Goal: Task Accomplishment & Management: Use online tool/utility

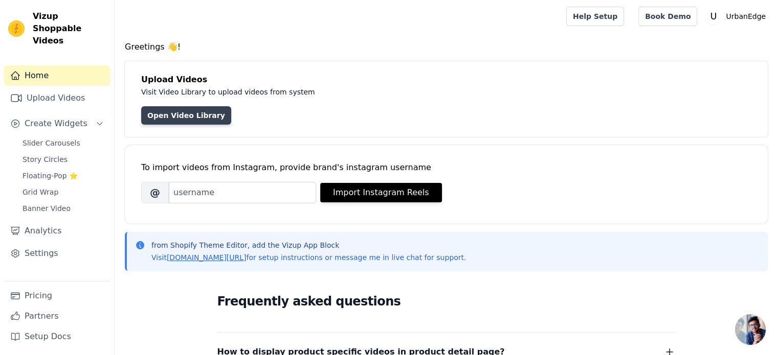
click at [191, 112] on link "Open Video Library" at bounding box center [186, 115] width 90 height 18
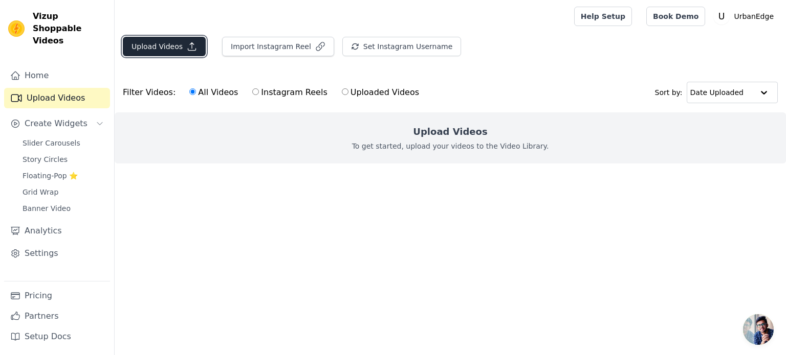
click at [177, 39] on button "Upload Videos" at bounding box center [164, 46] width 83 height 19
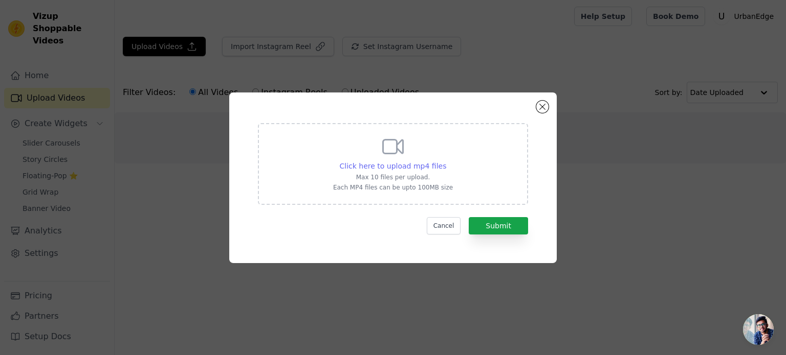
click at [420, 165] on span "Click here to upload mp4 files" at bounding box center [393, 166] width 107 height 8
click at [445, 161] on input "Click here to upload mp4 files Max 10 files per upload. Each MP4 files can be u…" at bounding box center [445, 161] width 1 height 1
type input "C:\fakepath\How to install a shower filter 😜. Both of these products on my Amaz…"
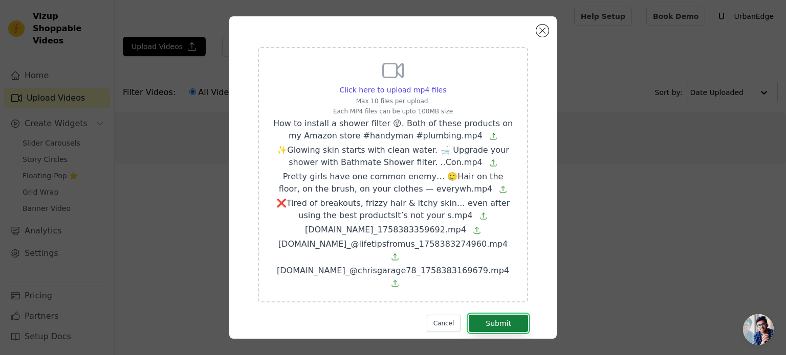
click at [508, 315] on button "Submit" at bounding box center [497, 323] width 59 height 17
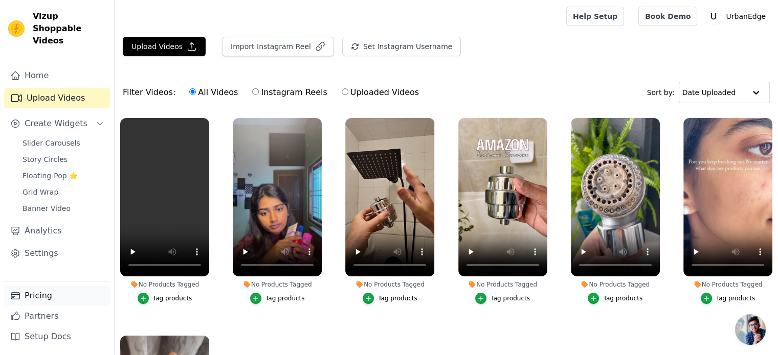
click at [45, 294] on link "Pricing" at bounding box center [57, 296] width 106 height 20
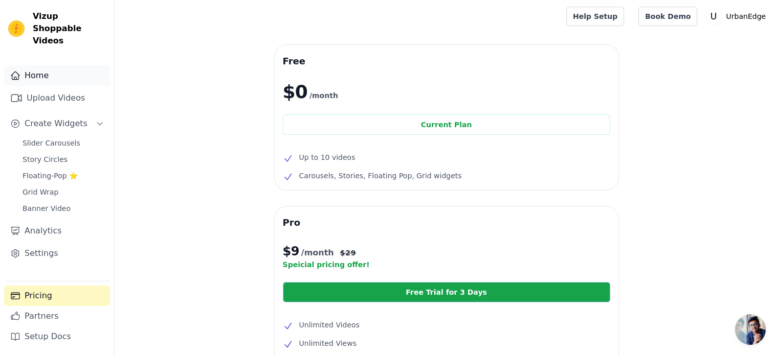
click at [68, 65] on link "Home" at bounding box center [57, 75] width 106 height 20
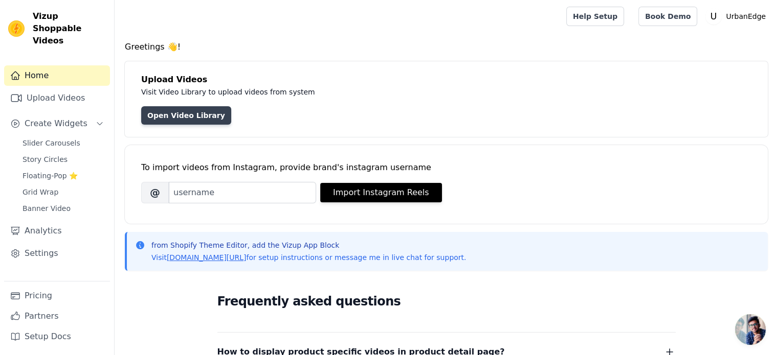
click at [182, 109] on link "Open Video Library" at bounding box center [186, 115] width 90 height 18
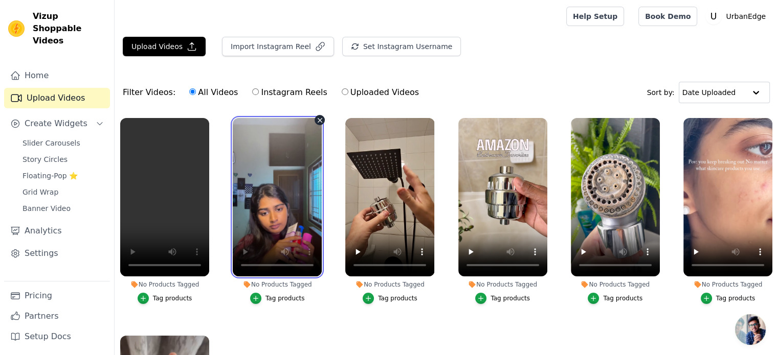
click at [266, 203] on video at bounding box center [277, 197] width 89 height 159
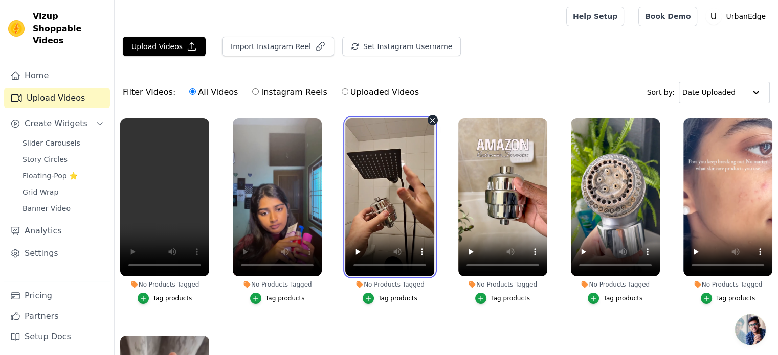
click at [375, 181] on video at bounding box center [389, 197] width 89 height 159
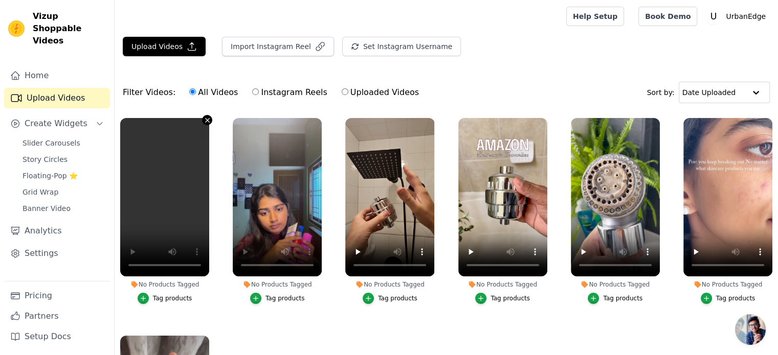
click at [208, 119] on icon "button" at bounding box center [208, 121] width 8 height 8
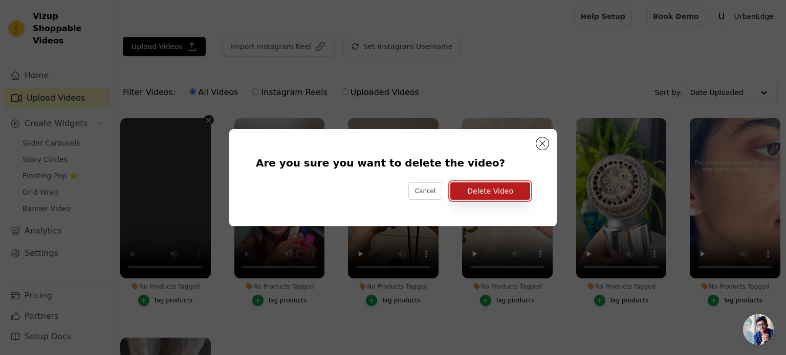
click at [477, 191] on button "Delete Video" at bounding box center [490, 191] width 80 height 17
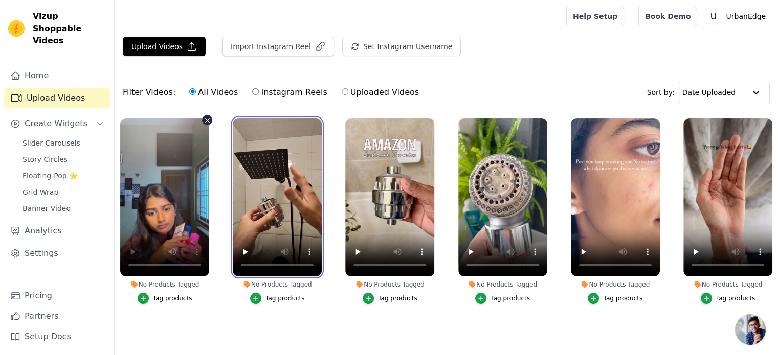
drag, startPoint x: 273, startPoint y: 200, endPoint x: 187, endPoint y: 198, distance: 85.9
click at [187, 198] on ul "No Products Tagged Tag products No Products Tagged Tag products No Products Tag…" at bounding box center [446, 230] width 663 height 234
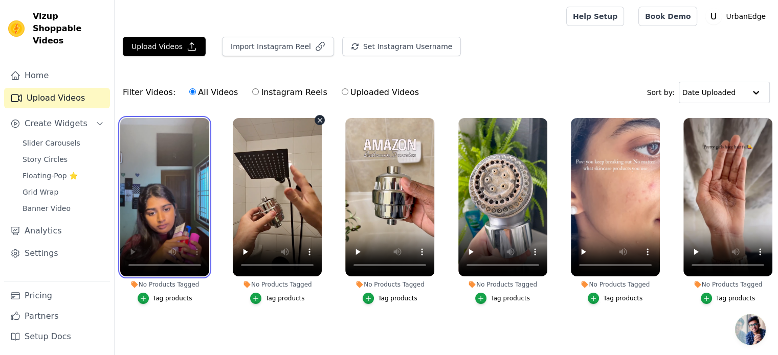
drag, startPoint x: 179, startPoint y: 195, endPoint x: 280, endPoint y: 184, distance: 101.3
click at [280, 184] on ul "No Products Tagged Tag products No Products Tagged Tag products No Products Tag…" at bounding box center [446, 230] width 663 height 234
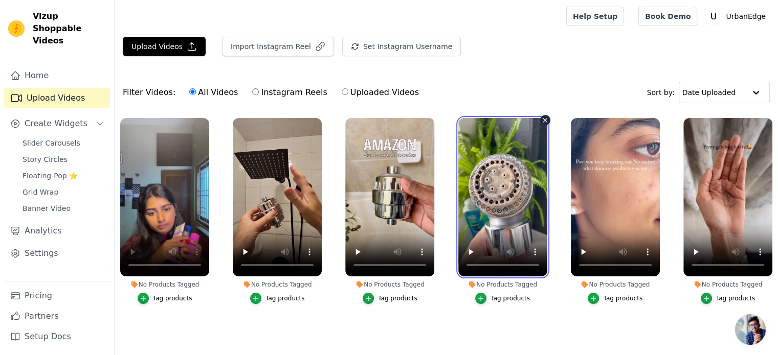
click at [510, 182] on video at bounding box center [502, 197] width 89 height 159
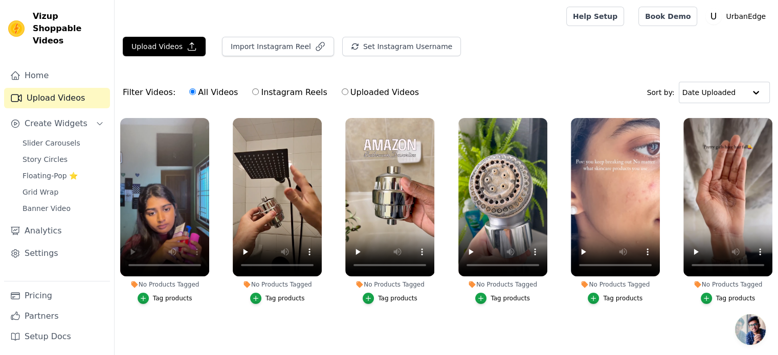
click at [665, 313] on div "No Products Tagged Tag products" at bounding box center [615, 214] width 100 height 202
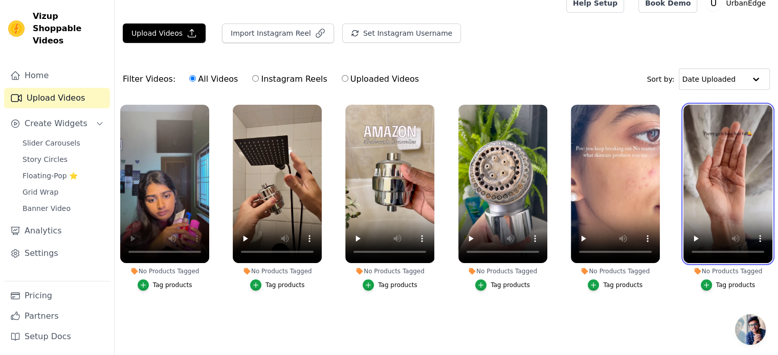
scroll to position [20, 0]
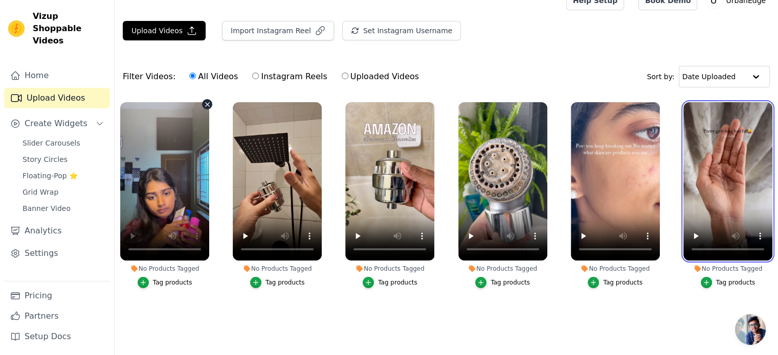
drag, startPoint x: 726, startPoint y: 152, endPoint x: 172, endPoint y: 171, distance: 554.2
click at [172, 171] on ul "No Products Tagged Tag products No Products Tagged Tag products No Products Tag…" at bounding box center [446, 214] width 663 height 234
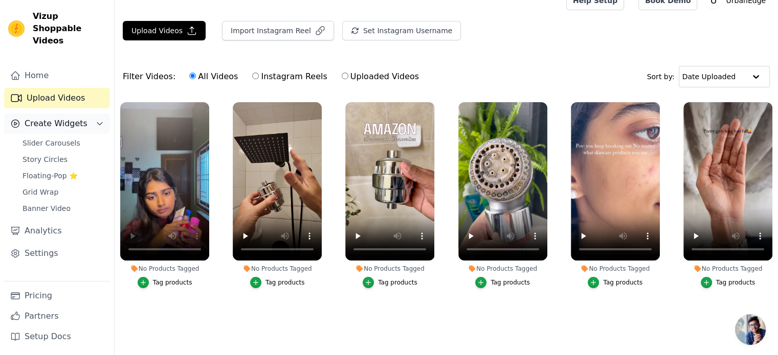
click at [79, 118] on span "Create Widgets" at bounding box center [56, 124] width 63 height 12
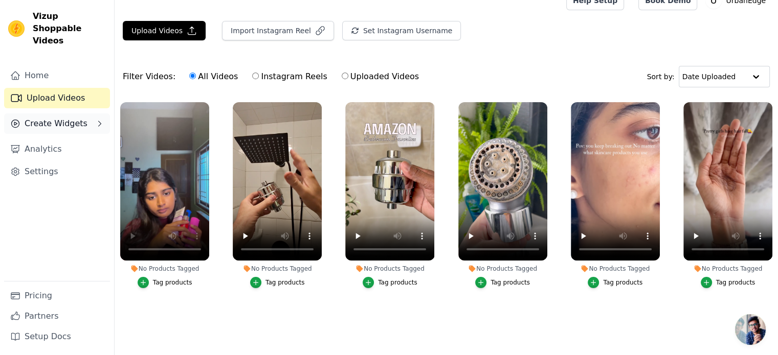
click at [79, 118] on span "Create Widgets" at bounding box center [56, 124] width 63 height 12
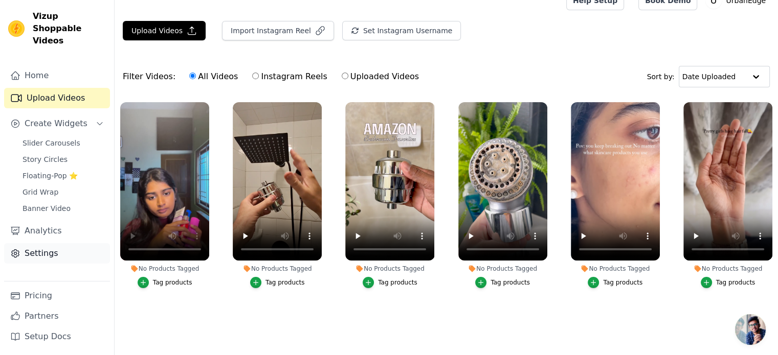
click at [21, 243] on link "Settings" at bounding box center [57, 253] width 106 height 20
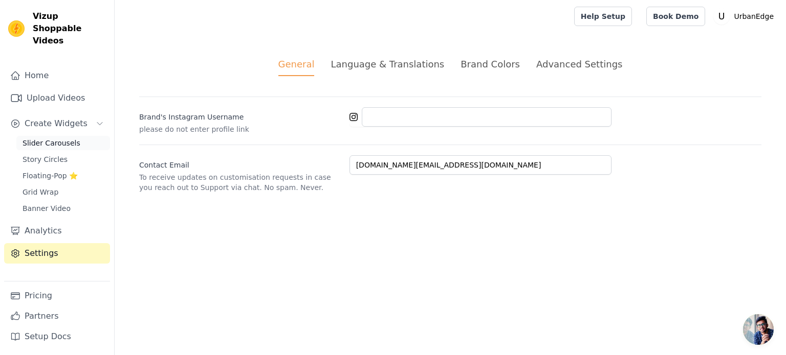
click at [56, 138] on span "Slider Carousels" at bounding box center [52, 143] width 58 height 10
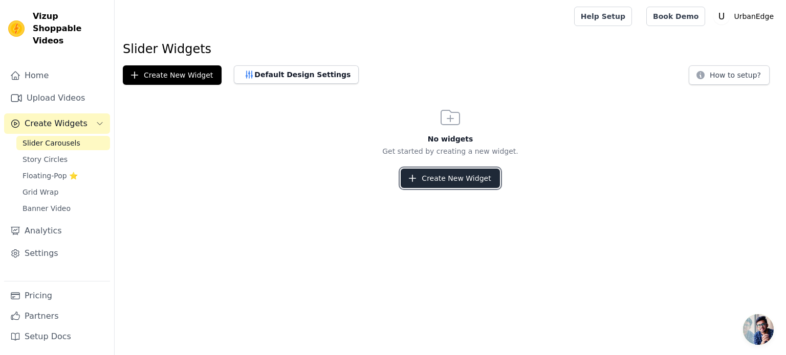
click at [434, 182] on button "Create New Widget" at bounding box center [449, 178] width 99 height 19
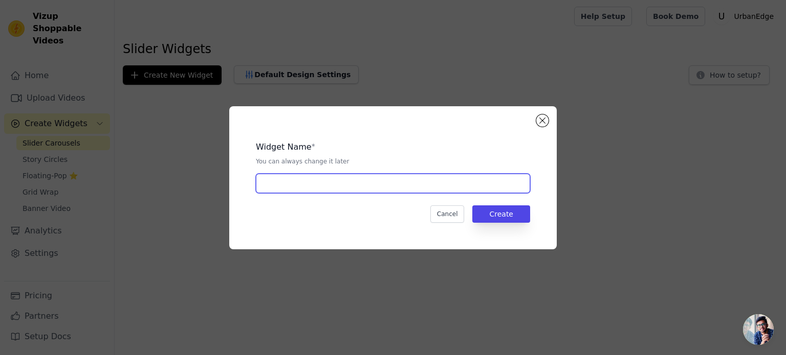
click at [434, 184] on input "text" at bounding box center [393, 183] width 274 height 19
type input "Reel"
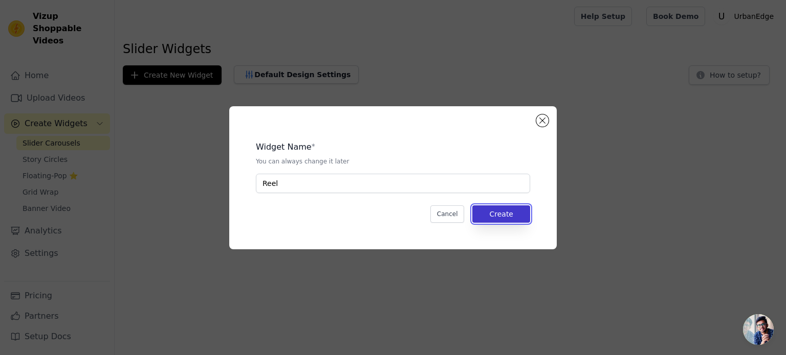
click at [513, 219] on button "Create" at bounding box center [501, 214] width 58 height 17
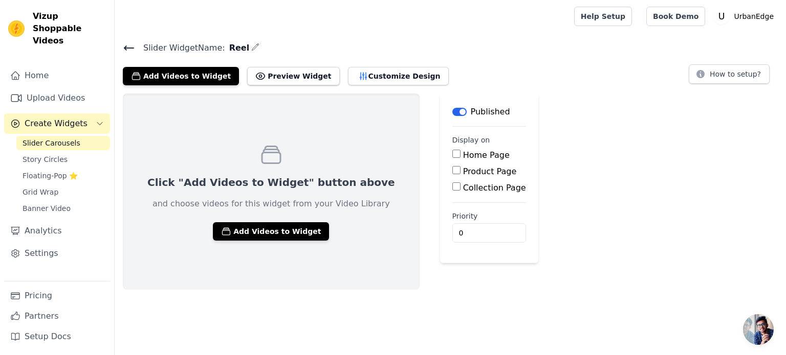
click at [463, 172] on label "Product Page" at bounding box center [490, 172] width 54 height 10
click at [452, 172] on input "Product Page" at bounding box center [456, 170] width 8 height 8
checkbox input "true"
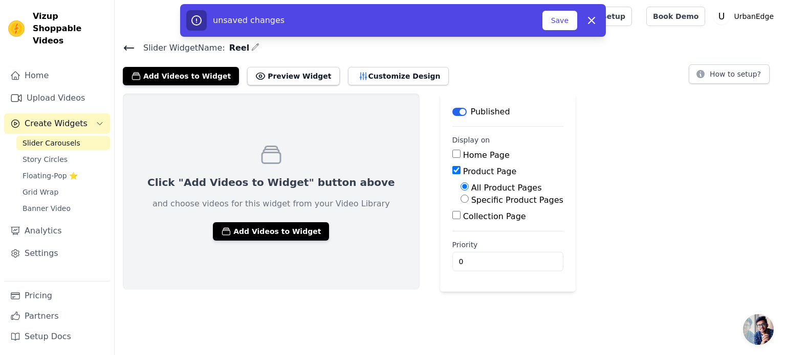
drag, startPoint x: 469, startPoint y: 206, endPoint x: 471, endPoint y: 200, distance: 5.8
click at [470, 203] on div "Specific Product Pages" at bounding box center [511, 200] width 103 height 12
click at [471, 200] on label "Specific Product Pages" at bounding box center [517, 200] width 92 height 10
click at [468, 200] on input "Specific Product Pages" at bounding box center [464, 199] width 8 height 8
radio input "true"
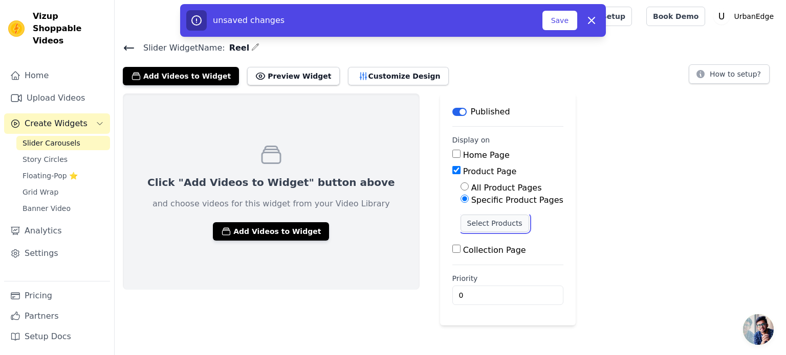
click at [460, 219] on button "Select Products" at bounding box center [494, 223] width 69 height 17
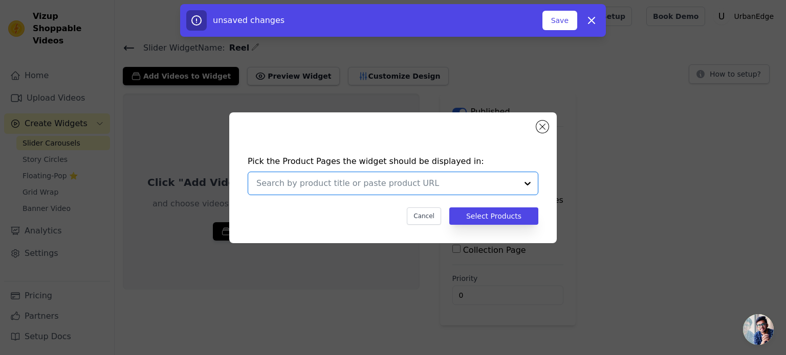
click at [496, 182] on input "text" at bounding box center [386, 183] width 261 height 12
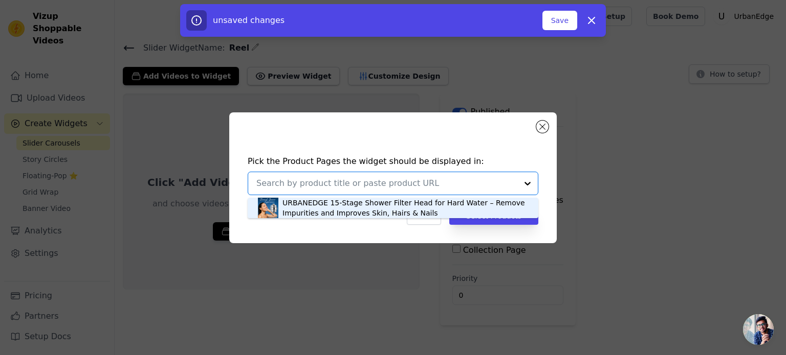
click at [334, 206] on div "URBANEDGE 15-Stage Shower Filter Head for Hard Water – Remove Impurities and Im…" at bounding box center [404, 208] width 245 height 20
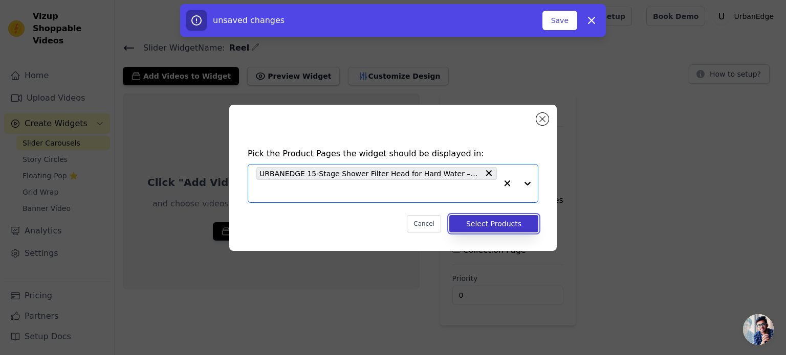
click at [476, 226] on button "Select Products" at bounding box center [493, 223] width 89 height 17
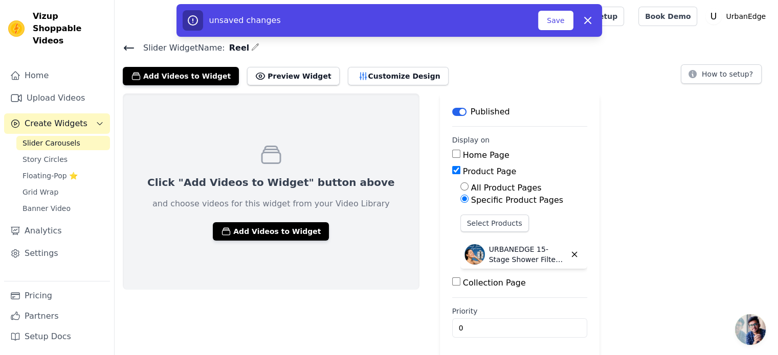
scroll to position [2, 0]
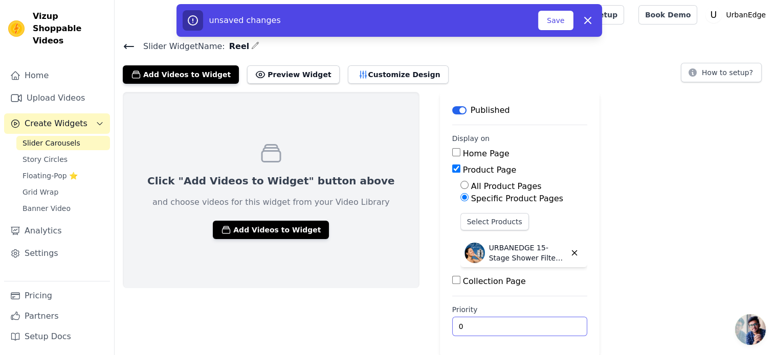
click at [452, 327] on input "0" at bounding box center [519, 326] width 135 height 19
click at [530, 325] on input "0" at bounding box center [519, 326] width 135 height 19
type input "1"
click at [526, 323] on input "1" at bounding box center [519, 326] width 135 height 19
click at [241, 228] on button "Add Videos to Widget" at bounding box center [271, 230] width 116 height 18
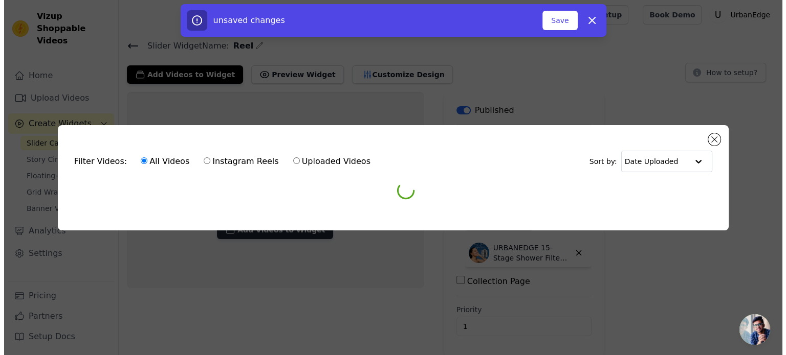
scroll to position [0, 0]
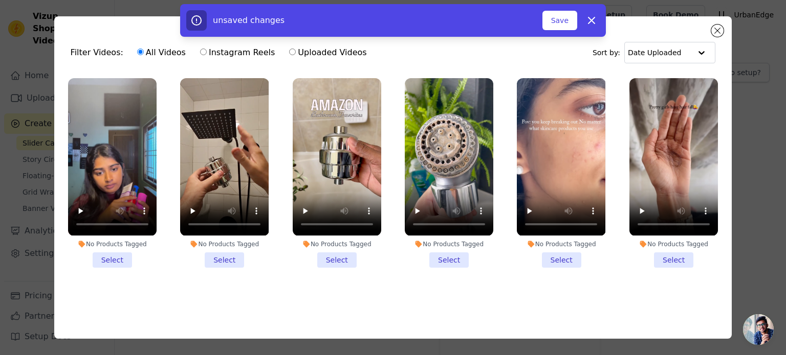
click at [219, 255] on li "No Products Tagged Select" at bounding box center [224, 172] width 88 height 189
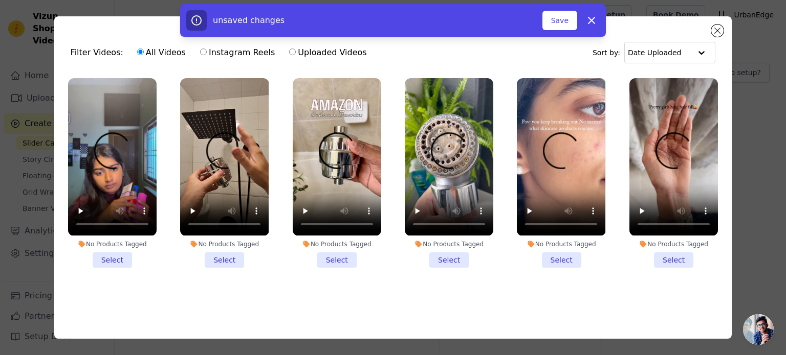
click at [0, 0] on input "No Products Tagged Select" at bounding box center [0, 0] width 0 height 0
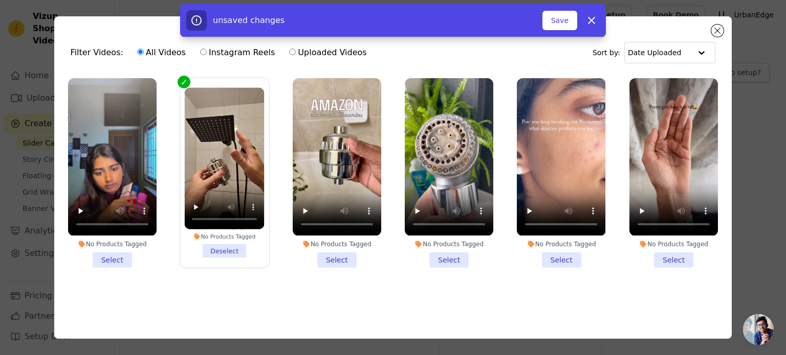
click at [558, 259] on li "No Products Tagged Select" at bounding box center [561, 172] width 88 height 189
click at [0, 0] on input "No Products Tagged Select" at bounding box center [0, 0] width 0 height 0
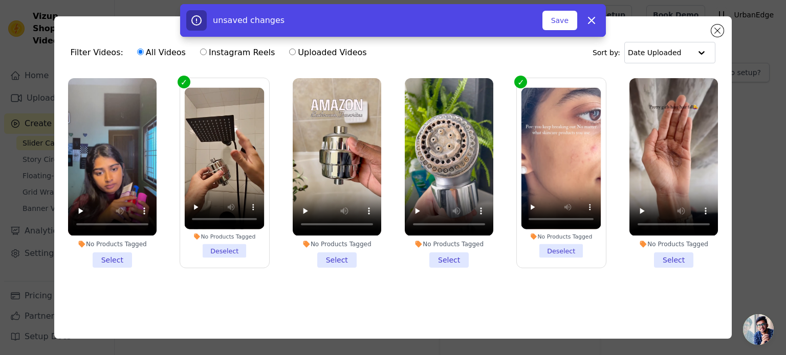
click at [659, 254] on li "No Products Tagged Select" at bounding box center [673, 172] width 88 height 189
click at [0, 0] on input "No Products Tagged Select" at bounding box center [0, 0] width 0 height 0
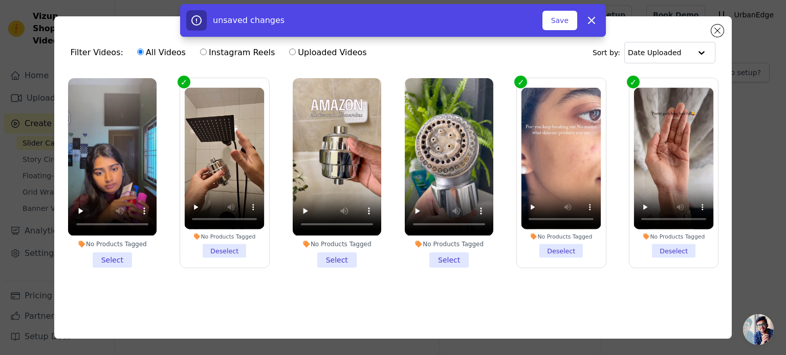
click at [323, 260] on li "No Products Tagged Select" at bounding box center [337, 172] width 88 height 189
click at [0, 0] on input "No Products Tagged Select" at bounding box center [0, 0] width 0 height 0
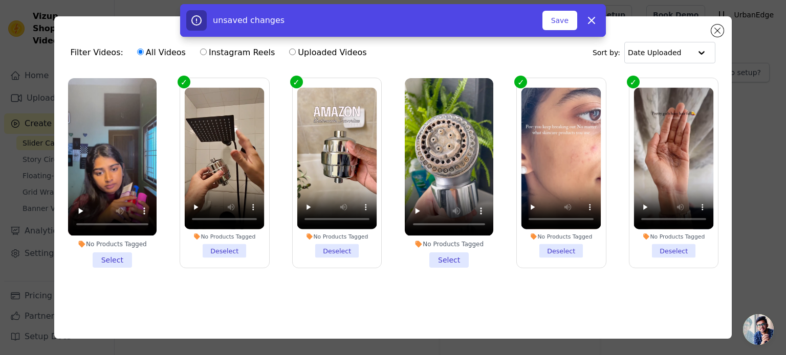
click at [101, 259] on li "No Products Tagged Select" at bounding box center [112, 172] width 88 height 189
click at [0, 0] on input "No Products Tagged Select" at bounding box center [0, 0] width 0 height 0
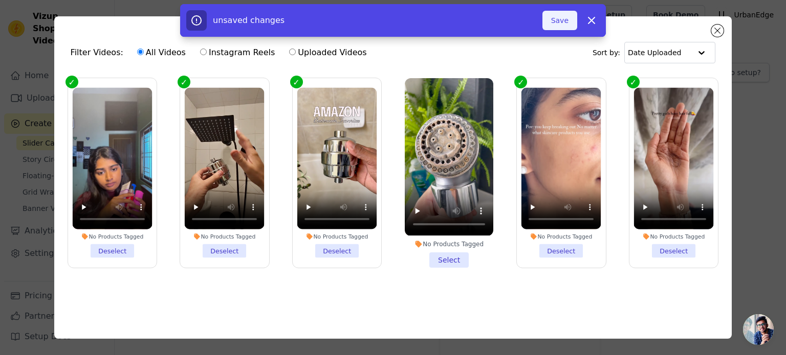
click at [554, 18] on button "Save" at bounding box center [559, 20] width 35 height 19
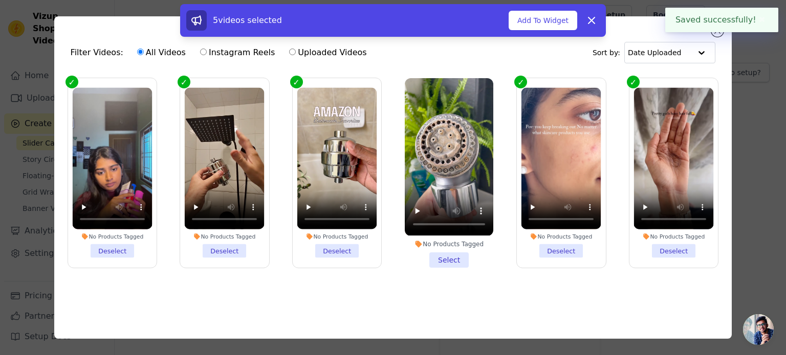
click at [438, 251] on li "No Products Tagged Select" at bounding box center [449, 172] width 88 height 189
click at [0, 0] on input "No Products Tagged Select" at bounding box center [0, 0] width 0 height 0
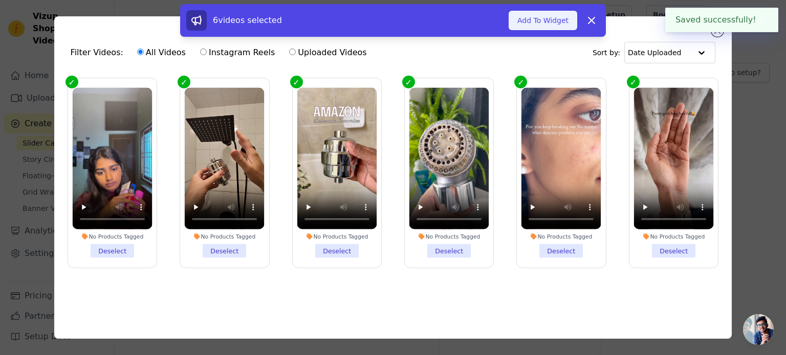
click at [528, 20] on button "Add To Widget" at bounding box center [542, 20] width 69 height 19
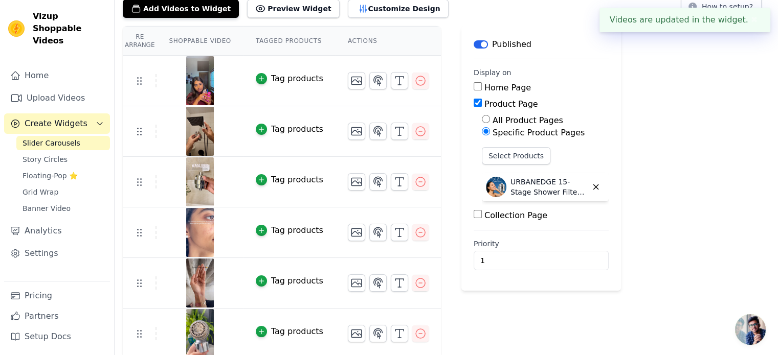
scroll to position [70, 0]
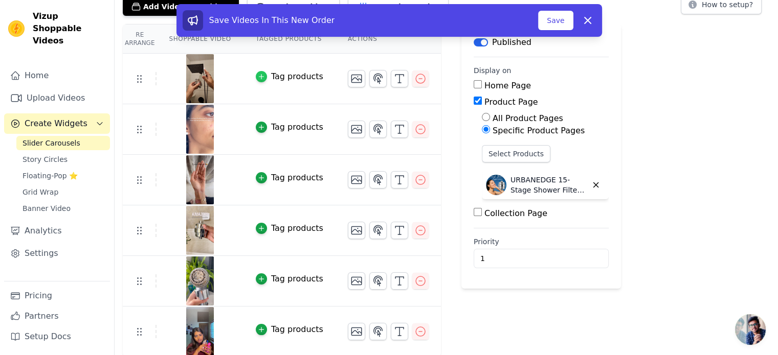
click at [258, 73] on icon "button" at bounding box center [261, 76] width 7 height 7
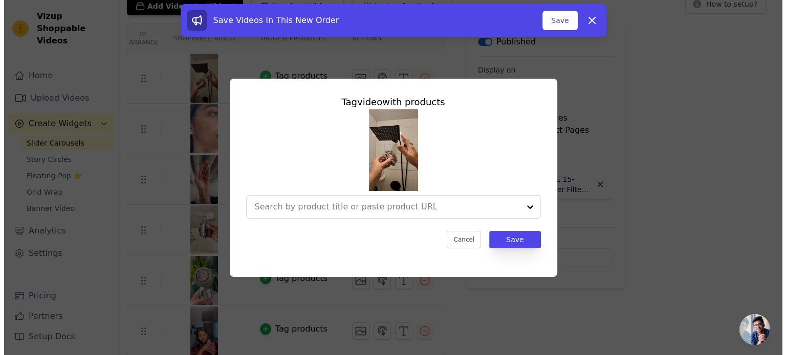
scroll to position [0, 0]
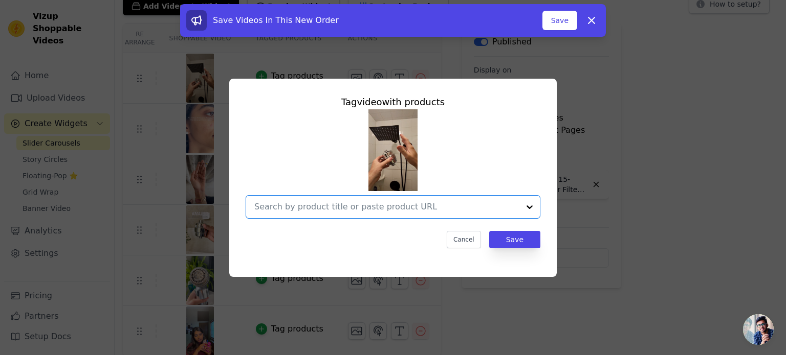
click at [405, 204] on input "text" at bounding box center [386, 207] width 265 height 12
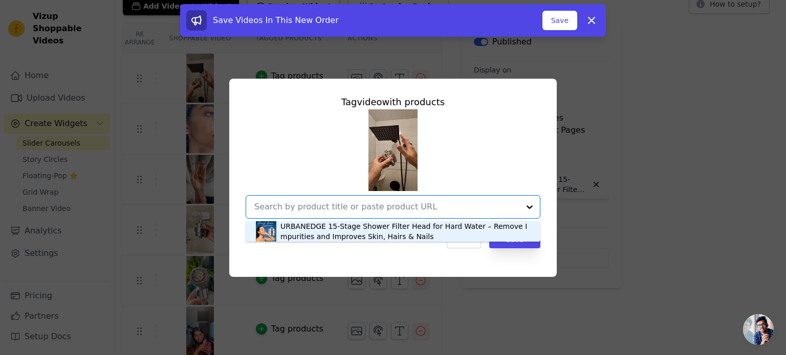
click at [372, 229] on div "URBANEDGE 15-Stage Shower Filter Head for Hard Water – Remove Impurities and Im…" at bounding box center [405, 231] width 250 height 20
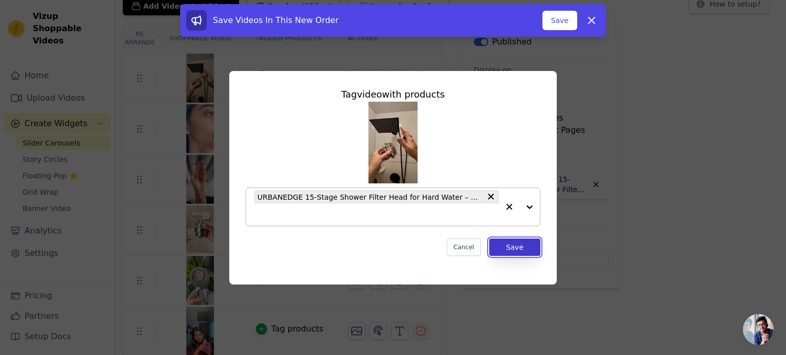
click at [513, 248] on button "Save" at bounding box center [514, 247] width 51 height 17
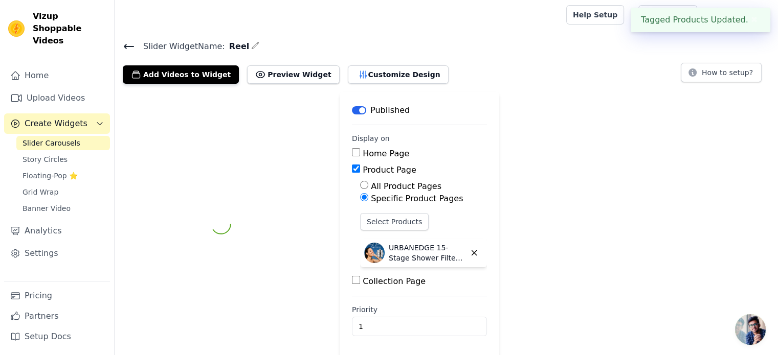
scroll to position [70, 0]
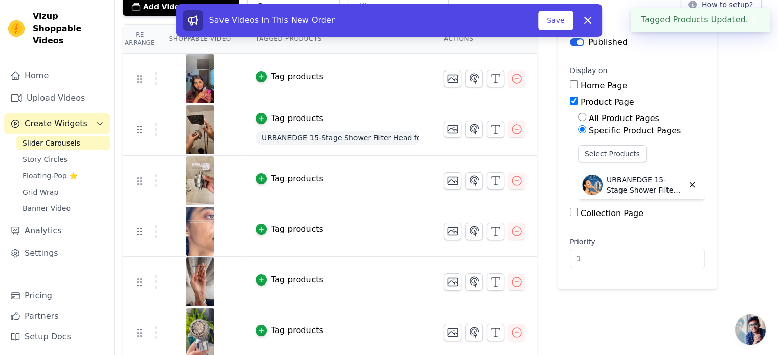
click at [282, 78] on div "Tag products" at bounding box center [297, 77] width 52 height 12
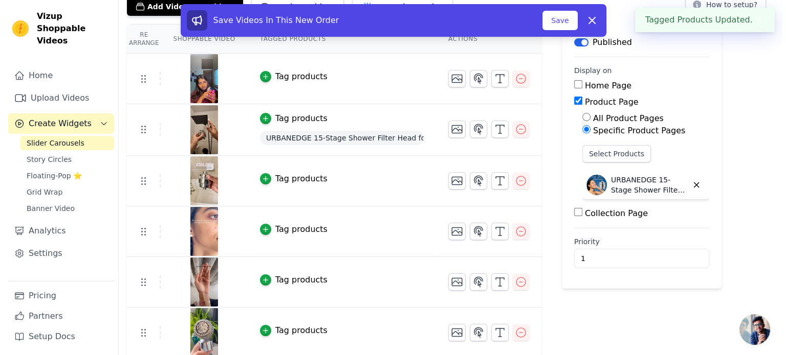
scroll to position [0, 0]
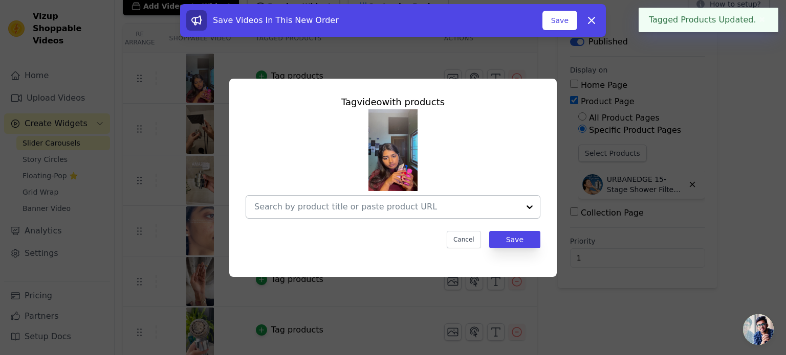
click at [373, 211] on input "text" at bounding box center [386, 207] width 265 height 12
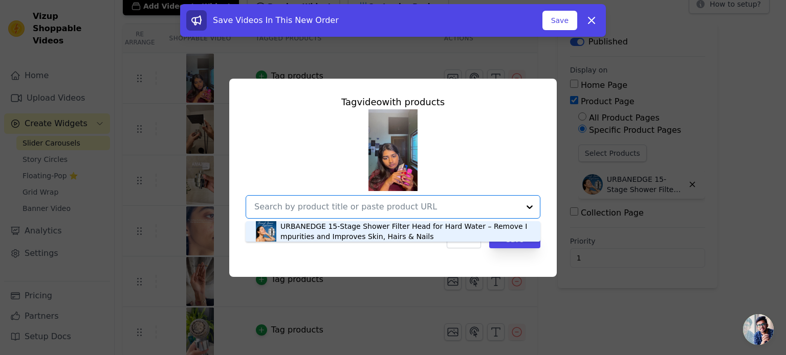
click at [365, 231] on div "URBANEDGE 15-Stage Shower Filter Head for Hard Water – Remove Impurities and Im…" at bounding box center [405, 231] width 250 height 20
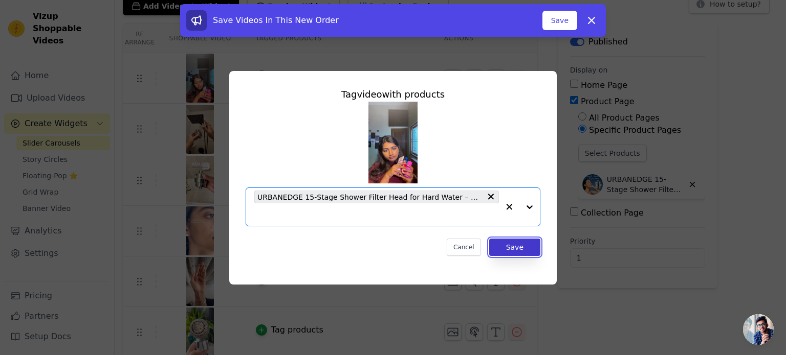
click at [523, 248] on button "Save" at bounding box center [514, 247] width 51 height 17
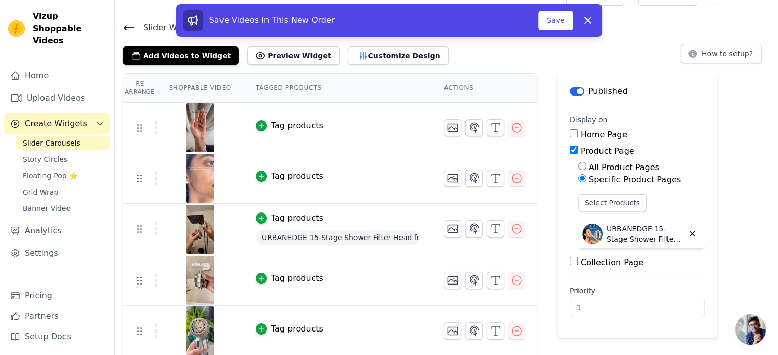
scroll to position [72, 0]
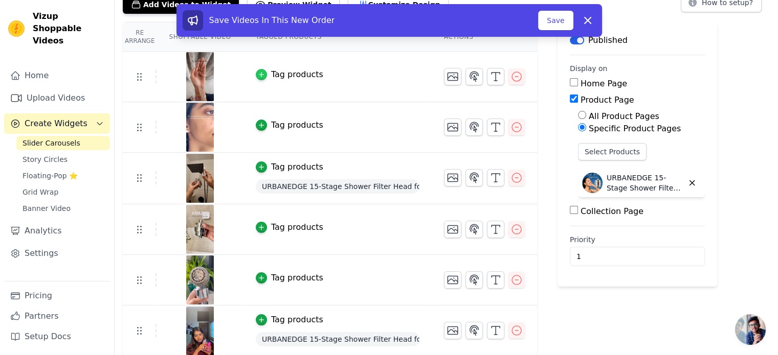
click at [258, 72] on icon "button" at bounding box center [261, 74] width 7 height 7
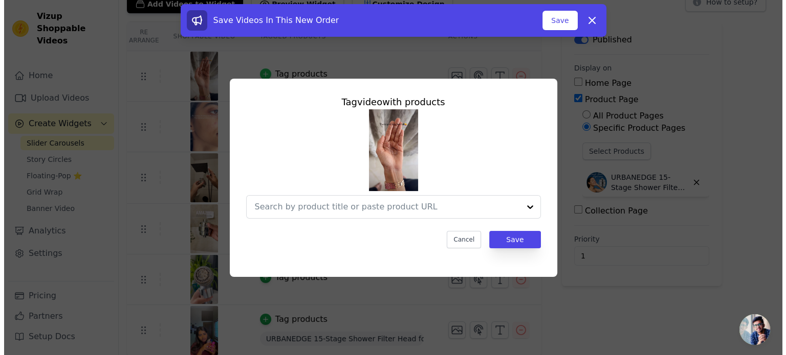
scroll to position [0, 0]
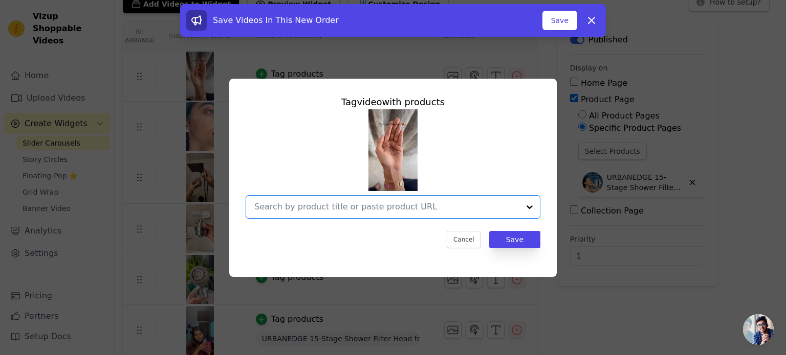
click at [371, 204] on input "text" at bounding box center [386, 207] width 265 height 12
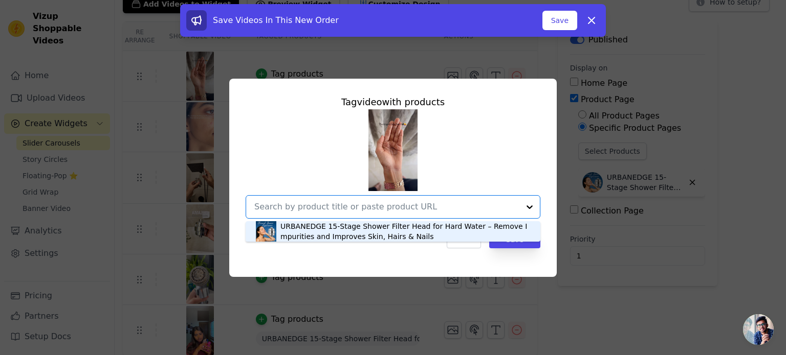
click at [364, 227] on div "URBANEDGE 15-Stage Shower Filter Head for Hard Water – Remove Impurities and Im…" at bounding box center [405, 231] width 250 height 20
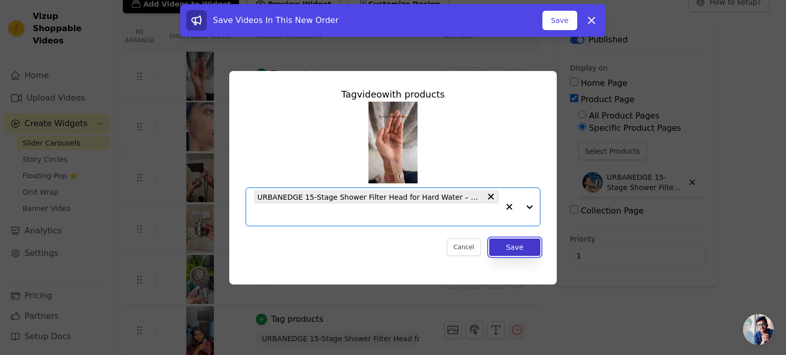
click at [503, 247] on button "Save" at bounding box center [514, 247] width 51 height 17
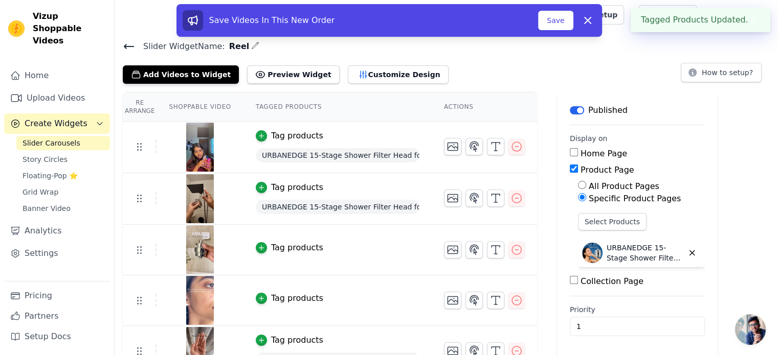
scroll to position [72, 0]
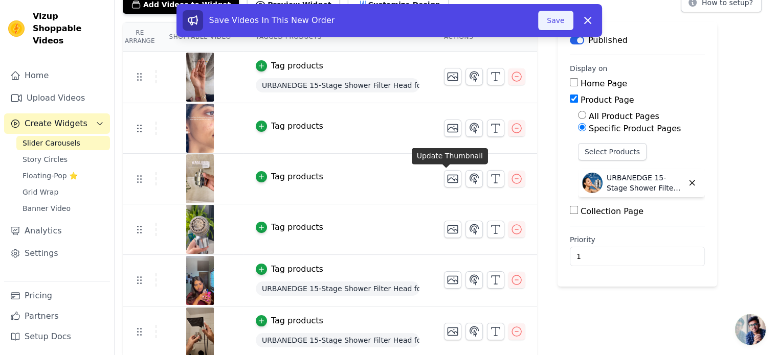
click at [549, 22] on button "Save" at bounding box center [555, 20] width 35 height 19
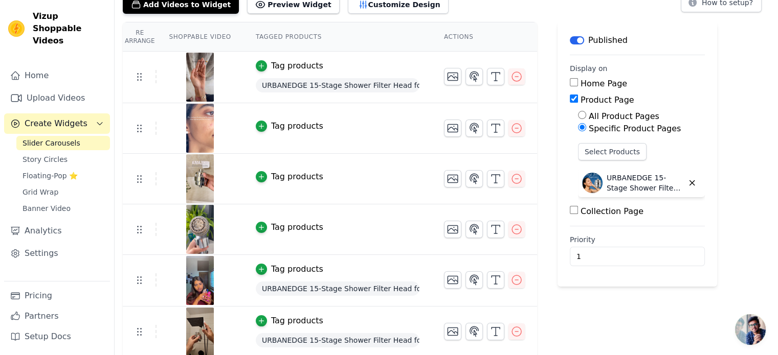
scroll to position [0, 0]
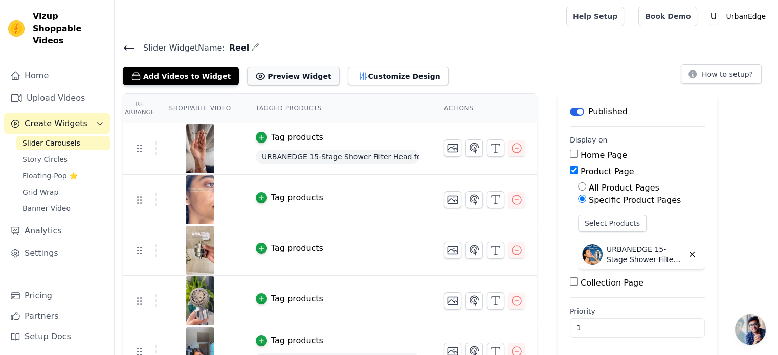
click at [263, 79] on button "Preview Widget" at bounding box center [293, 76] width 92 height 18
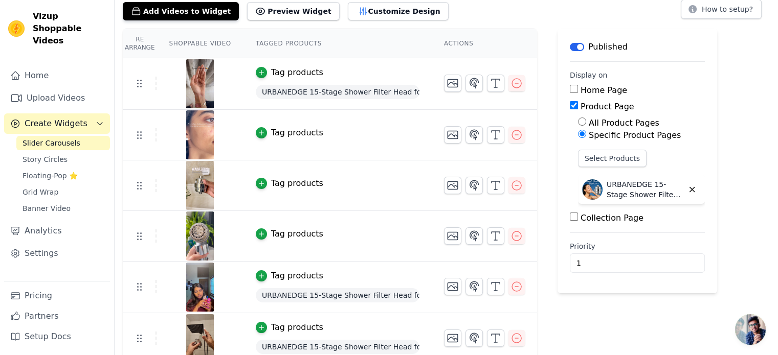
scroll to position [73, 0]
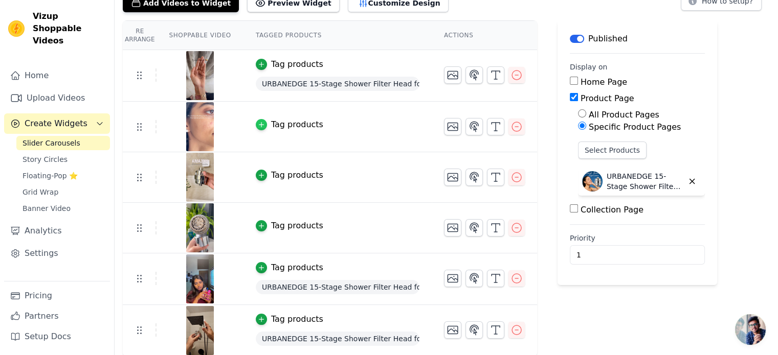
click at [258, 122] on icon "button" at bounding box center [261, 124] width 7 height 7
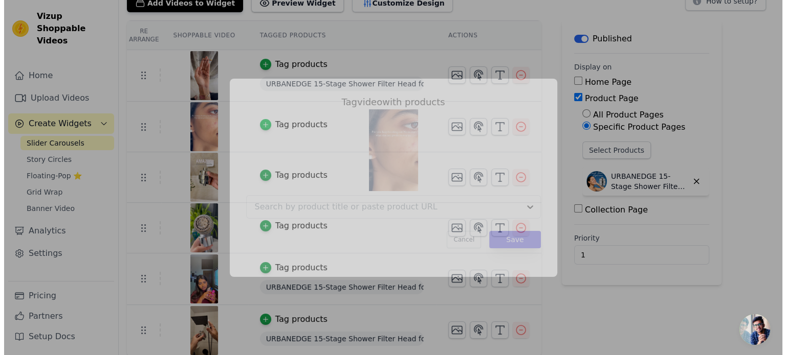
scroll to position [0, 0]
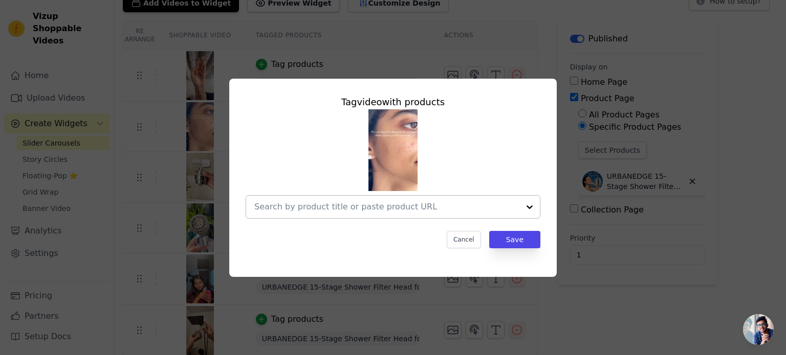
click at [393, 208] on input "text" at bounding box center [386, 207] width 265 height 12
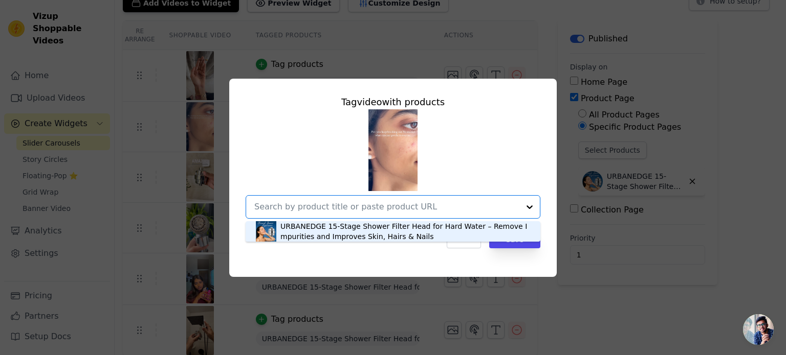
click at [368, 240] on div "URBANEDGE 15-Stage Shower Filter Head for Hard Water – Remove Impurities and Im…" at bounding box center [405, 231] width 250 height 20
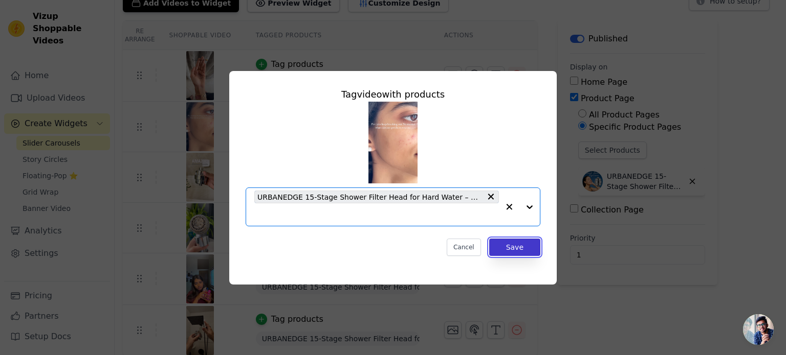
click at [508, 245] on button "Save" at bounding box center [514, 247] width 51 height 17
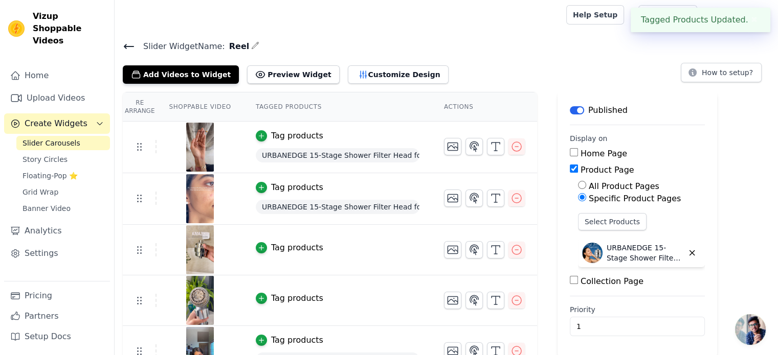
scroll to position [73, 0]
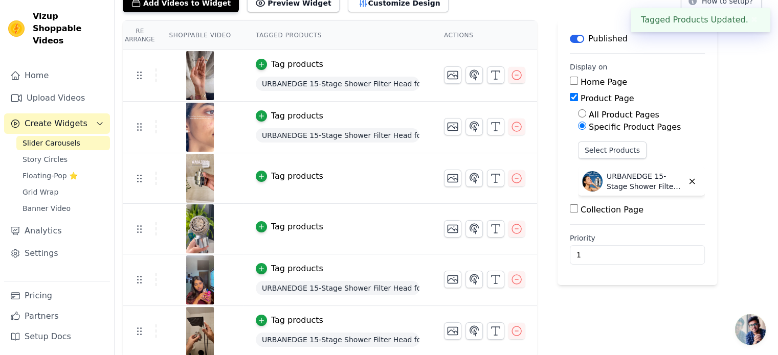
click at [288, 176] on div "Tag products" at bounding box center [297, 176] width 52 height 12
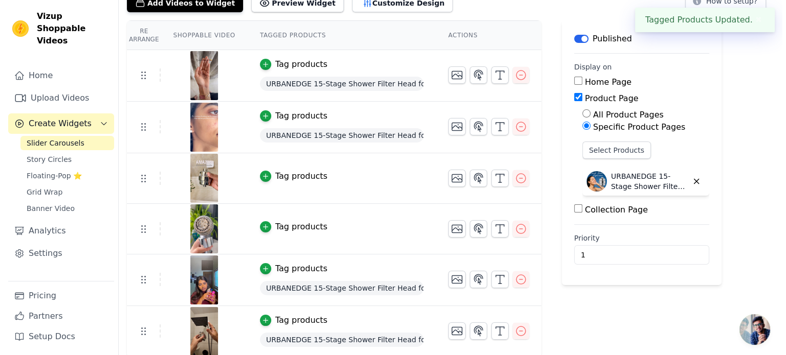
scroll to position [0, 0]
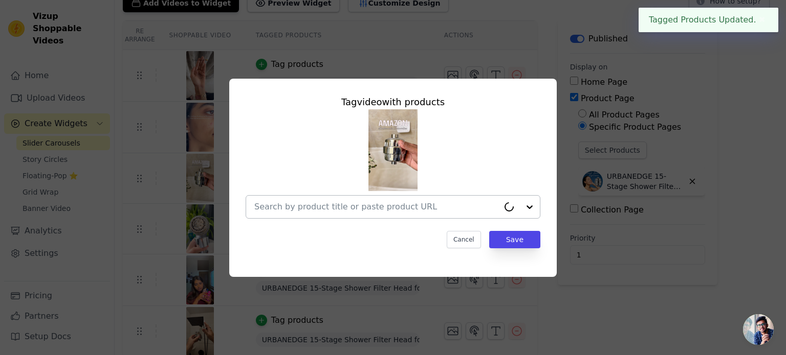
click at [336, 207] on input "text" at bounding box center [376, 207] width 244 height 12
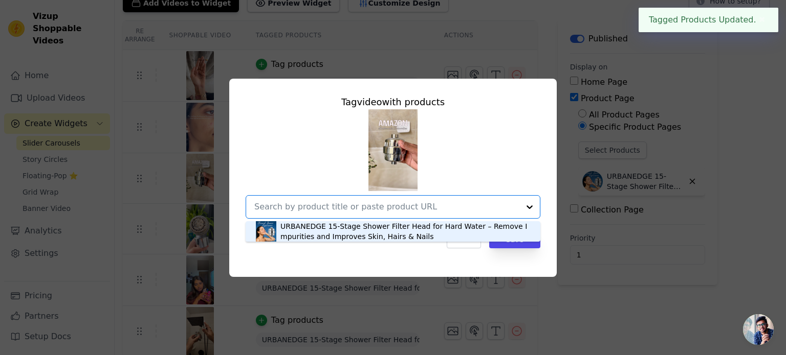
click at [334, 236] on div "URBANEDGE 15-Stage Shower Filter Head for Hard Water – Remove Impurities and Im…" at bounding box center [405, 231] width 250 height 20
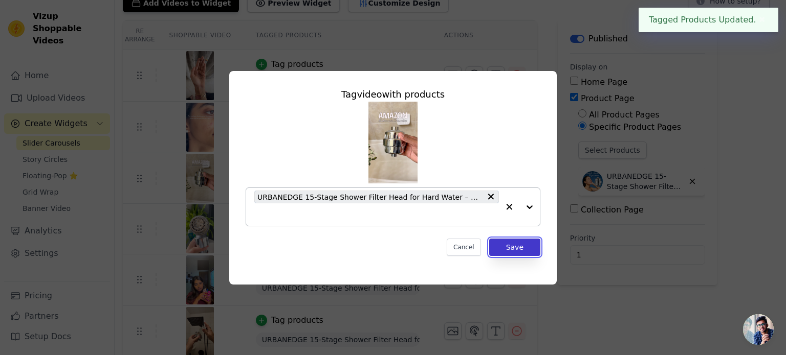
click at [539, 246] on button "Save" at bounding box center [514, 247] width 51 height 17
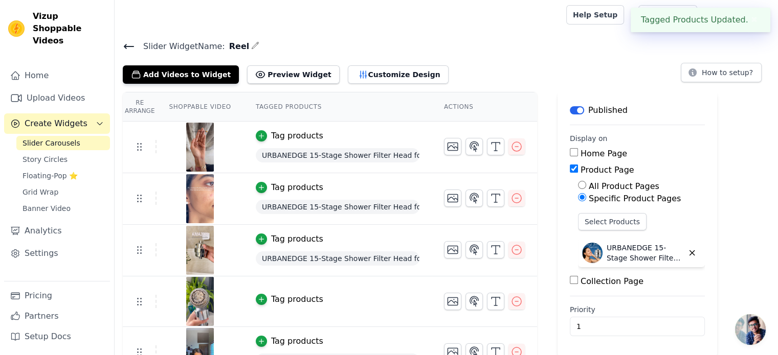
scroll to position [73, 0]
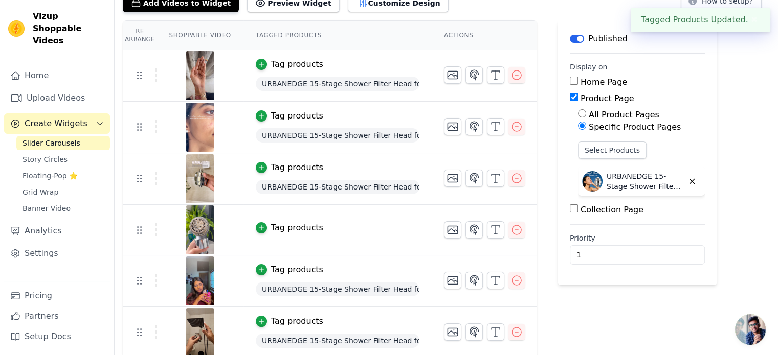
click at [292, 226] on div "Tag products" at bounding box center [297, 228] width 52 height 12
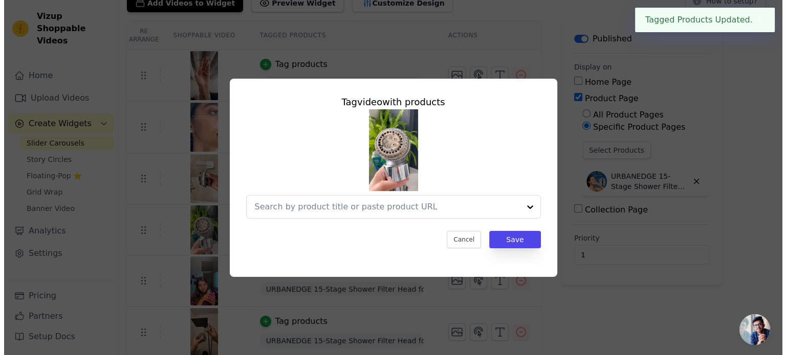
scroll to position [0, 0]
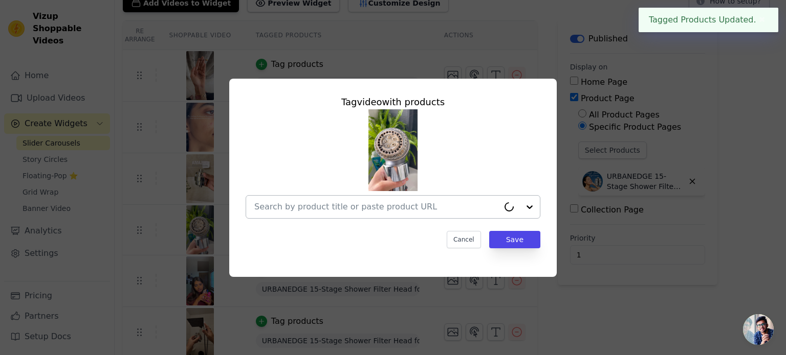
click at [335, 205] on input "text" at bounding box center [376, 207] width 244 height 12
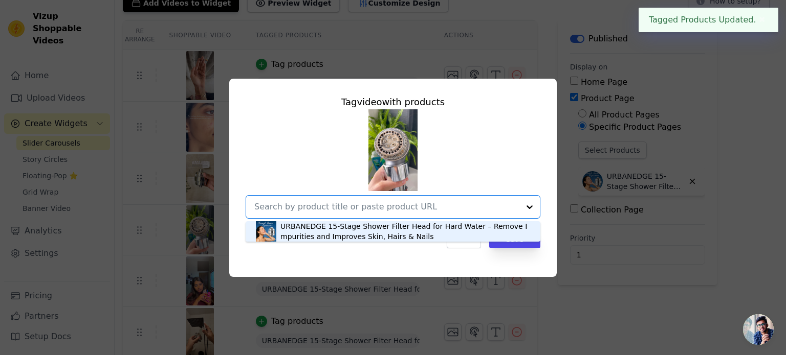
click at [339, 228] on div "URBANEDGE 15-Stage Shower Filter Head for Hard Water – Remove Impurities and Im…" at bounding box center [405, 231] width 250 height 20
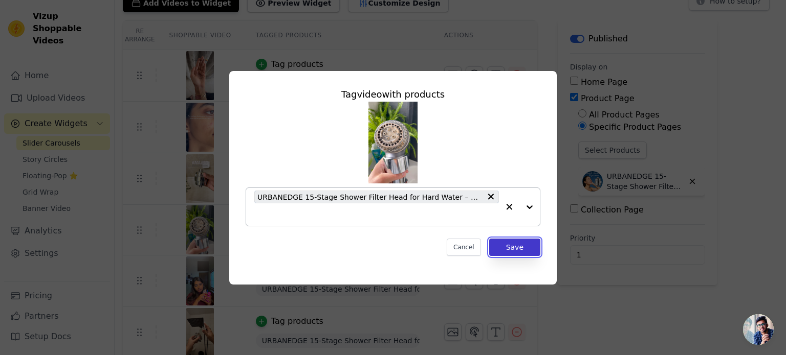
click at [533, 247] on button "Save" at bounding box center [514, 247] width 51 height 17
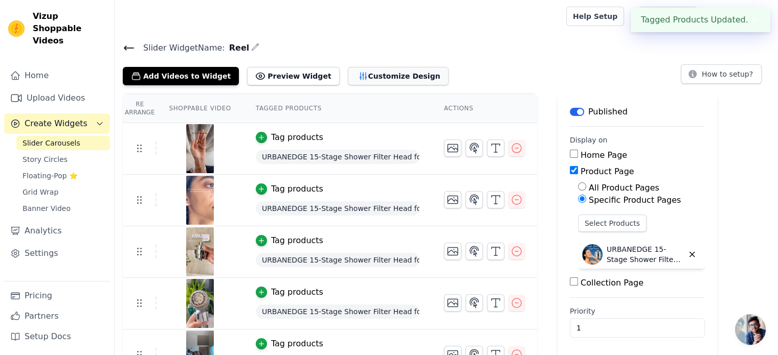
click at [363, 75] on button "Customize Design" at bounding box center [398, 76] width 101 height 18
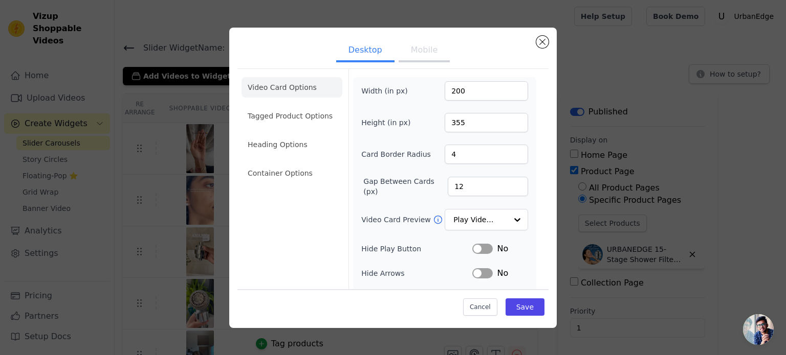
scroll to position [94, 0]
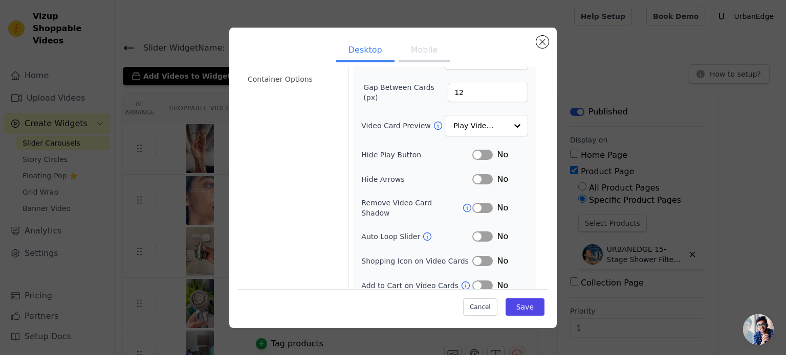
click at [477, 154] on button "Label" at bounding box center [482, 155] width 20 height 10
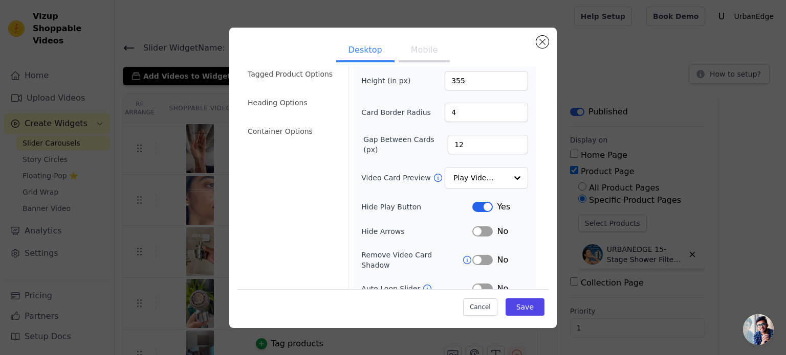
scroll to position [0, 0]
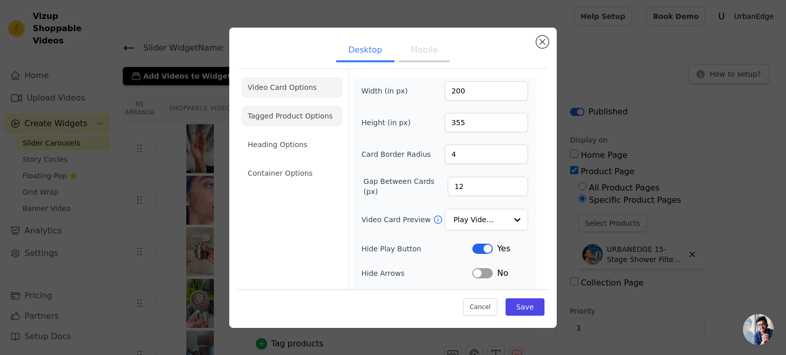
click at [300, 113] on li "Tagged Product Options" at bounding box center [291, 116] width 101 height 20
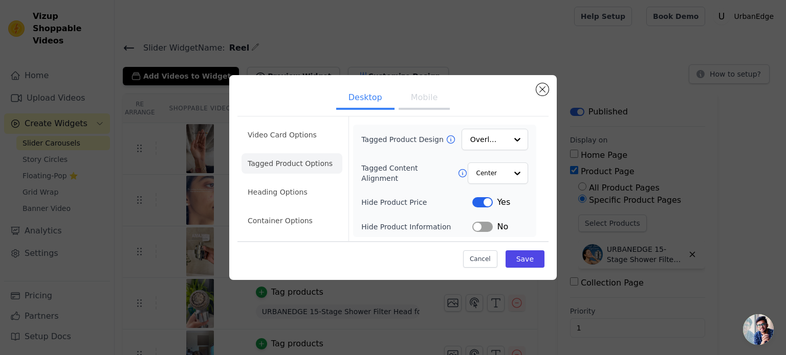
click at [491, 231] on div "No" at bounding box center [500, 227] width 56 height 12
click at [487, 228] on button "Label" at bounding box center [482, 227] width 20 height 10
click at [485, 228] on button "Label" at bounding box center [482, 227] width 20 height 10
click at [257, 196] on li "Heading Options" at bounding box center [291, 192] width 101 height 20
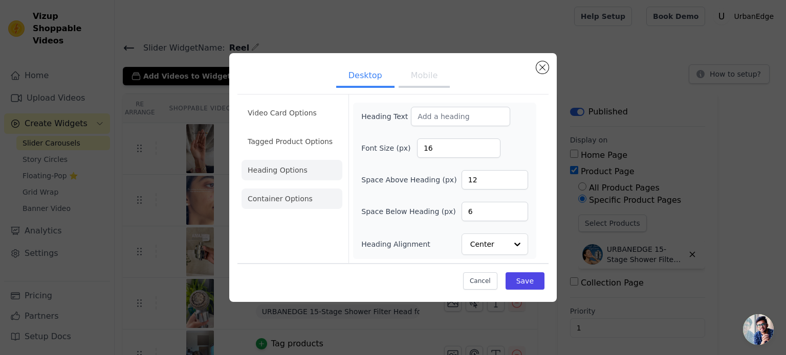
click at [295, 204] on li "Container Options" at bounding box center [291, 199] width 101 height 20
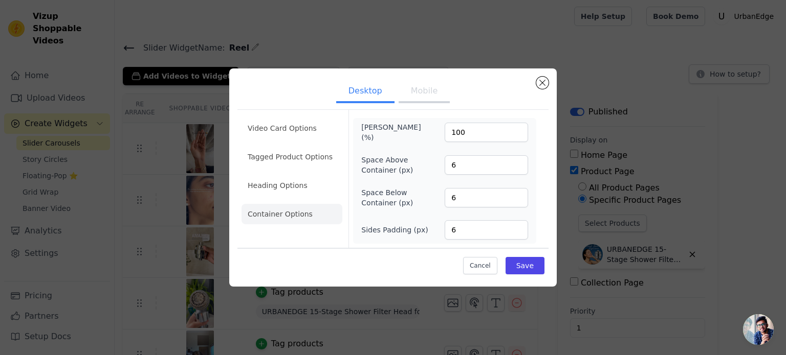
click at [426, 94] on button "Mobile" at bounding box center [423, 92] width 51 height 23
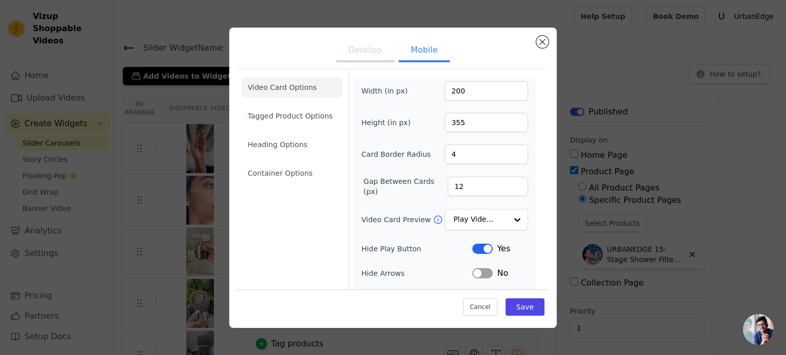
click at [305, 127] on ul "Video Card Options Tagged Product Options Heading Options Container Options" at bounding box center [291, 130] width 101 height 115
click at [309, 117] on li "Tagged Product Options" at bounding box center [291, 116] width 101 height 20
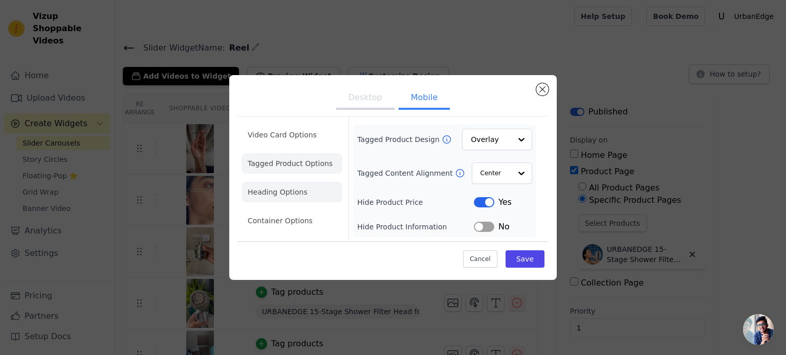
click at [290, 187] on li "Heading Options" at bounding box center [291, 192] width 101 height 20
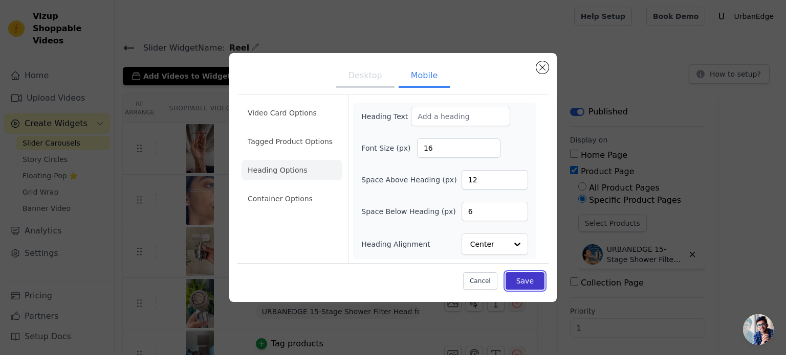
click at [527, 282] on button "Save" at bounding box center [524, 281] width 39 height 17
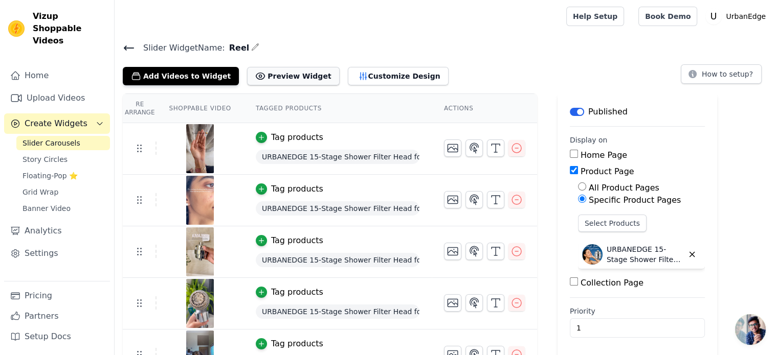
click at [262, 74] on button "Preview Widget" at bounding box center [293, 76] width 92 height 18
